Goal: Task Accomplishment & Management: Manage account settings

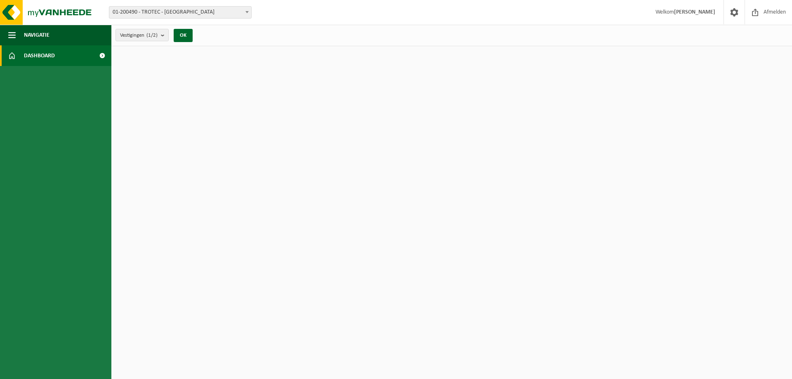
click at [73, 53] on link "Dashboard" at bounding box center [55, 55] width 111 height 21
click at [105, 56] on span at bounding box center [102, 55] width 19 height 21
click at [50, 374] on ul "Navigatie Afmelden Dashboard" at bounding box center [55, 202] width 111 height 355
click at [659, 11] on span "Welkom KRISTIEN FRANCHOIS" at bounding box center [686, 12] width 76 height 24
click at [735, 13] on span at bounding box center [734, 12] width 12 height 24
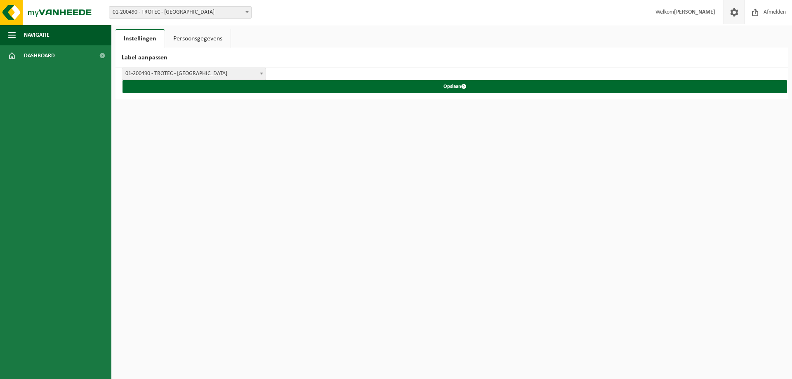
click at [203, 39] on link "Persoonsgegevens" at bounding box center [198, 38] width 66 height 19
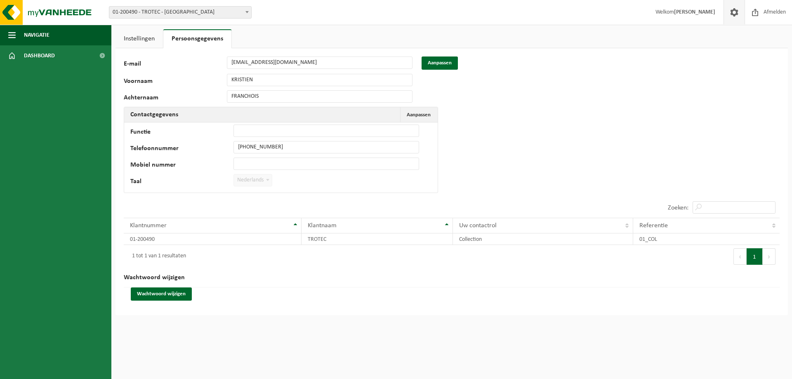
click at [156, 43] on link "Instellingen" at bounding box center [139, 38] width 47 height 19
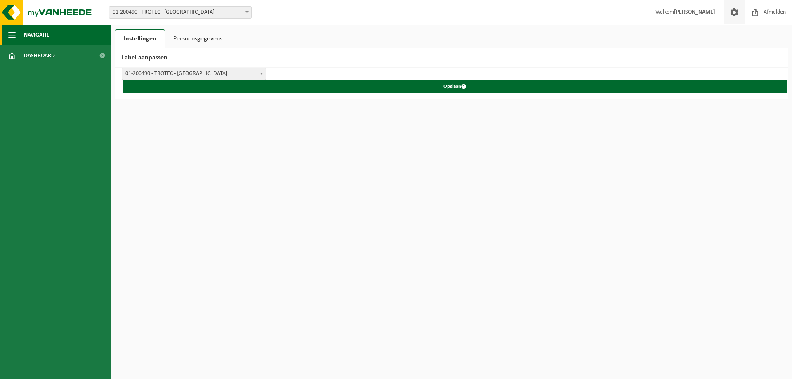
click at [28, 36] on span "Navigatie" at bounding box center [37, 35] width 26 height 21
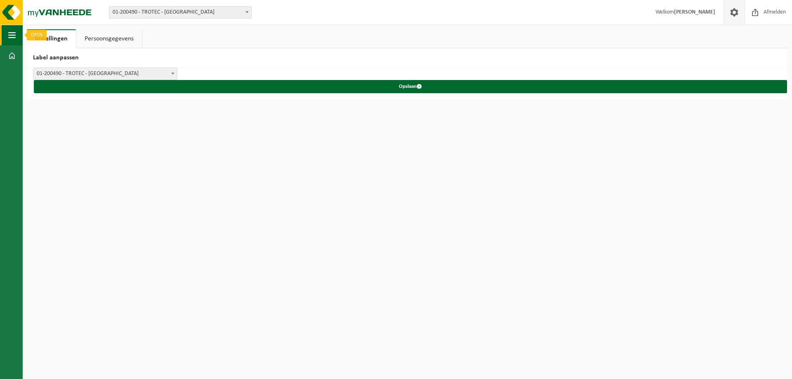
click at [10, 34] on span "button" at bounding box center [11, 35] width 7 height 21
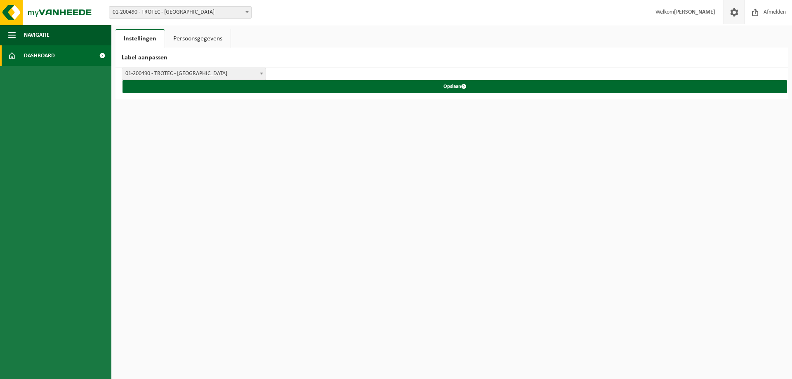
click at [45, 54] on span "Dashboard" at bounding box center [39, 55] width 31 height 21
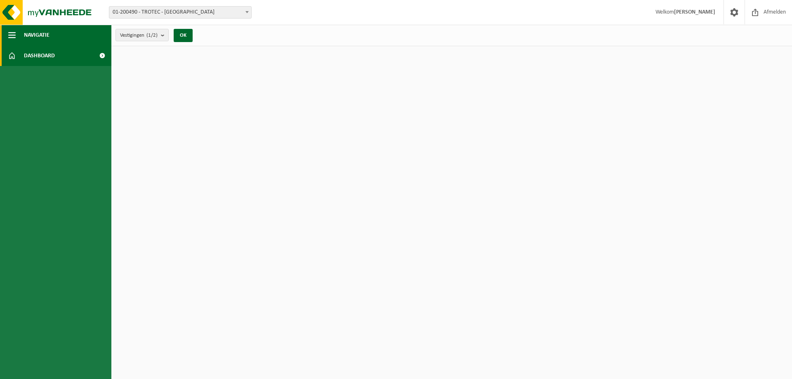
click at [57, 38] on button "Navigatie" at bounding box center [55, 35] width 111 height 21
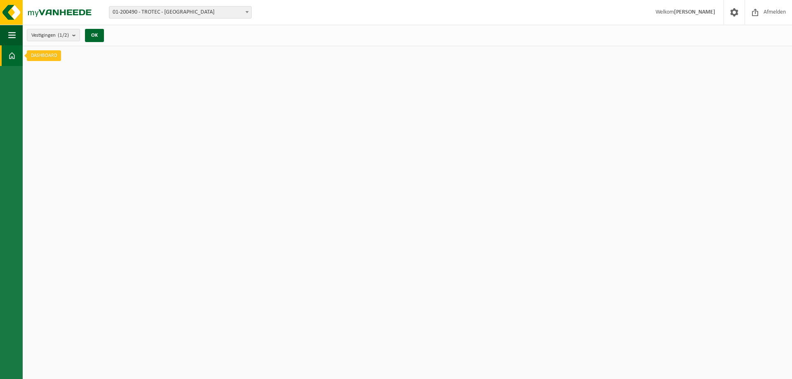
click at [13, 57] on span at bounding box center [11, 55] width 7 height 21
click at [14, 35] on span "button" at bounding box center [11, 35] width 7 height 21
